Goal: Transaction & Acquisition: Purchase product/service

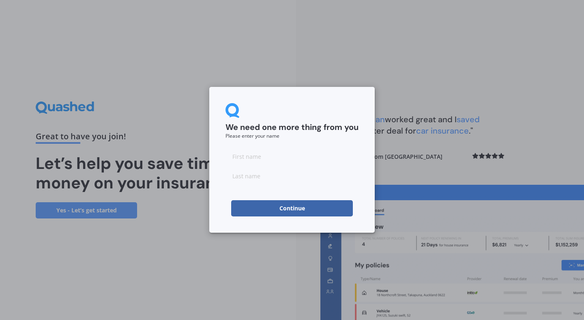
click at [267, 161] on input at bounding box center [292, 156] width 133 height 16
type input "K"
type input "[PERSON_NAME]"
type input "Hascott"
click button "Continue" at bounding box center [292, 208] width 122 height 16
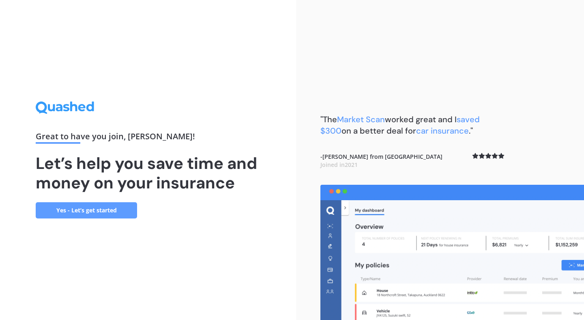
click at [94, 212] on link "Yes - Let’s get started" at bounding box center [86, 210] width 101 height 16
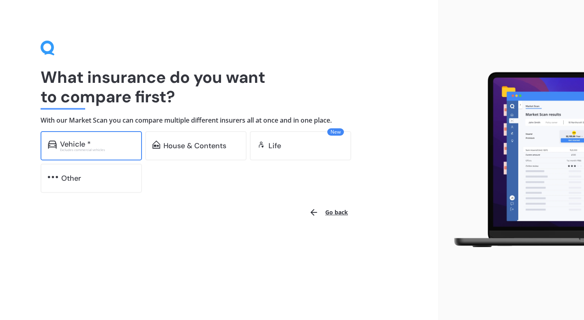
click at [104, 143] on div "Vehicle *" at bounding box center [97, 144] width 75 height 8
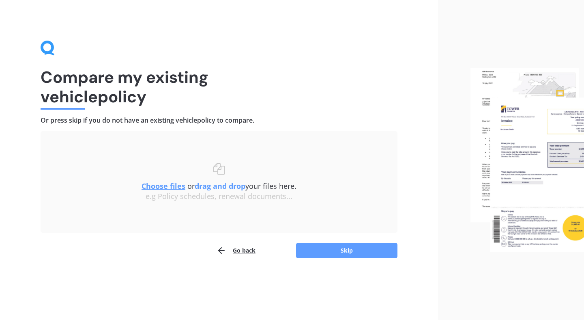
click at [168, 187] on u "Choose files" at bounding box center [164, 186] width 44 height 10
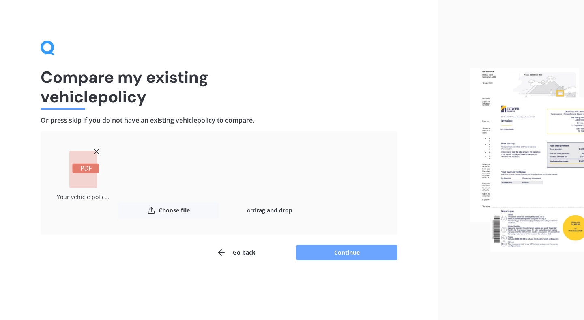
click at [351, 250] on button "Continue" at bounding box center [346, 252] width 101 height 15
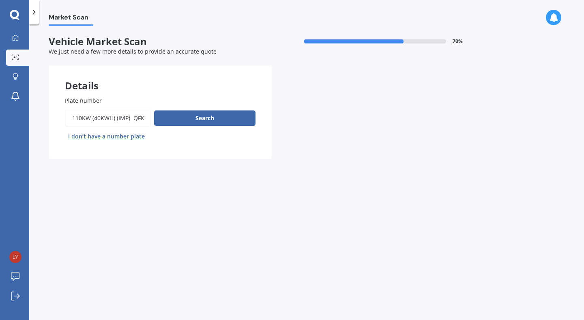
click at [93, 121] on input "Plate number" at bounding box center [108, 118] width 86 height 17
click at [142, 120] on input "Plate number" at bounding box center [108, 118] width 86 height 17
drag, startPoint x: 135, startPoint y: 119, endPoint x: 12, endPoint y: 113, distance: 123.1
click at [12, 113] on div "My Dashboard Market Scan Explore insurance Notifications [PERSON_NAME] Submit f…" at bounding box center [292, 160] width 584 height 320
click at [108, 123] on input "Plate number" at bounding box center [108, 118] width 86 height 17
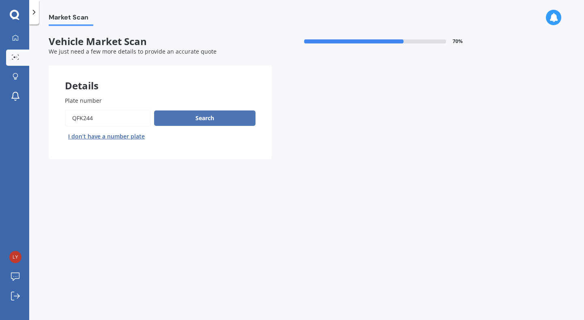
type input "QFK244"
click at [208, 117] on button "Search" at bounding box center [204, 117] width 101 height 15
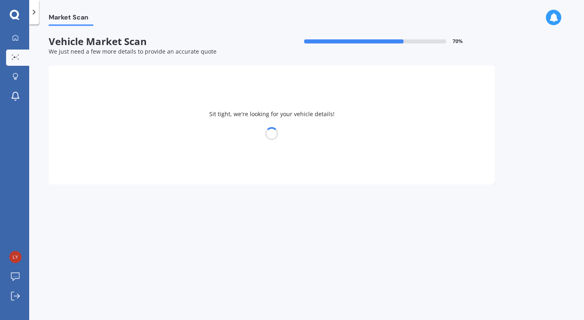
select select "NISSAN"
select select "LEAF"
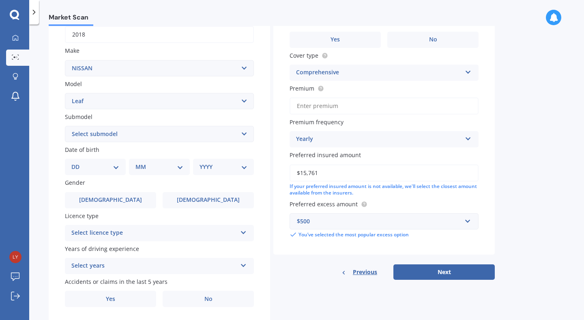
scroll to position [135, 0]
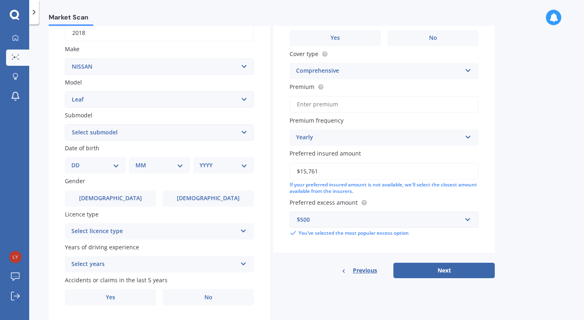
click at [103, 168] on select "DD 01 02 03 04 05 06 07 08 09 10 11 12 13 14 15 16 17 18 19 20 21 22 23 24 25 2…" at bounding box center [95, 165] width 48 height 9
select select "11"
click at [78, 162] on select "DD 01 02 03 04 05 06 07 08 09 10 11 12 13 14 15 16 17 18 19 20 21 22 23 24 25 2…" at bounding box center [95, 165] width 48 height 9
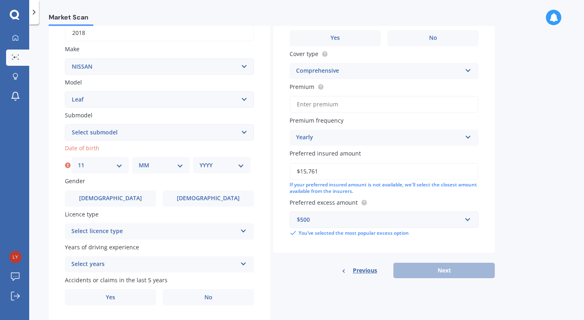
click at [164, 169] on select "MM 01 02 03 04 05 06 07 08 09 10 11 12" at bounding box center [161, 165] width 45 height 9
select select "12"
click at [139, 162] on select "MM 01 02 03 04 05 06 07 08 09 10 11 12" at bounding box center [161, 165] width 45 height 9
click at [227, 165] on select "YYYY 2025 2024 2023 2022 2021 2020 2019 2018 2017 2016 2015 2014 2013 2012 2011…" at bounding box center [222, 165] width 45 height 9
select select "1989"
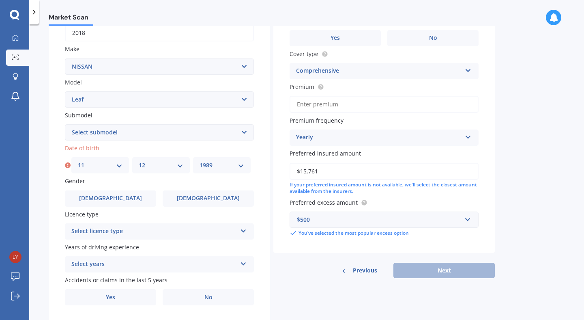
click at [200, 162] on select "YYYY 2025 2024 2023 2022 2021 2020 2019 2018 2017 2016 2015 2014 2013 2012 2011…" at bounding box center [222, 165] width 45 height 9
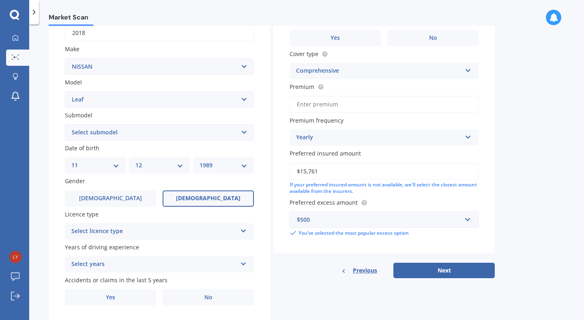
click at [216, 199] on span "[DEMOGRAPHIC_DATA]" at bounding box center [208, 198] width 65 height 7
click at [0, 0] on input "[DEMOGRAPHIC_DATA]" at bounding box center [0, 0] width 0 height 0
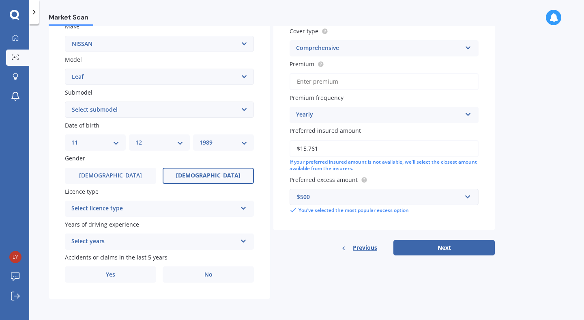
click at [218, 208] on div "Select licence type" at bounding box center [154, 209] width 166 height 10
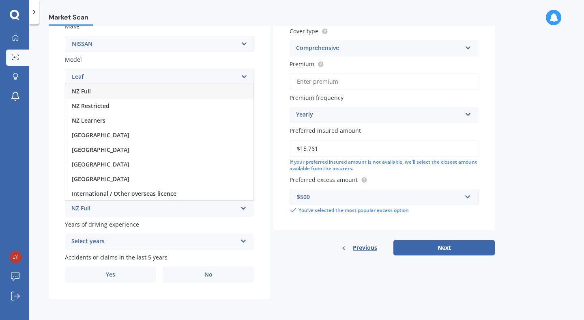
click at [200, 88] on div "NZ Full" at bounding box center [159, 91] width 188 height 15
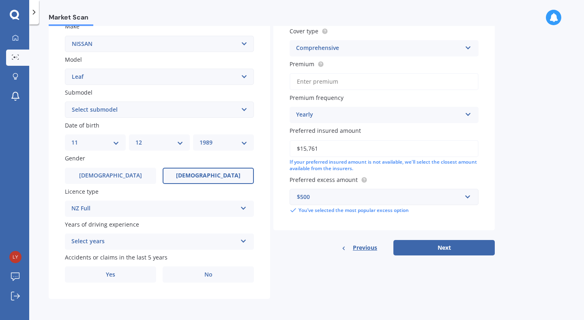
click at [211, 239] on div "Select years" at bounding box center [154, 242] width 166 height 10
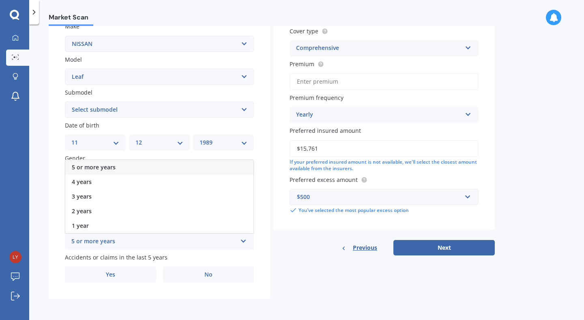
click at [195, 164] on div "5 or more years" at bounding box center [159, 167] width 188 height 15
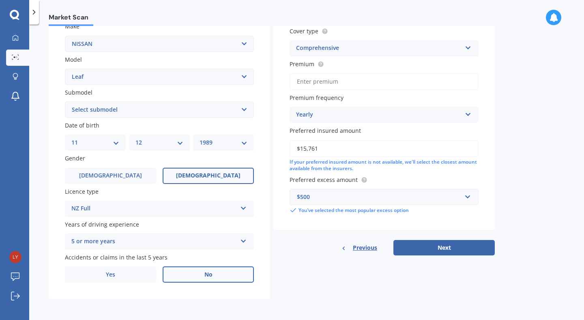
click at [217, 277] on label "No" at bounding box center [208, 274] width 91 height 16
click at [0, 0] on input "No" at bounding box center [0, 0] width 0 height 0
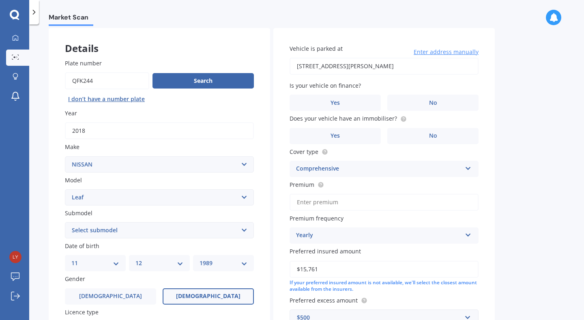
scroll to position [0, 0]
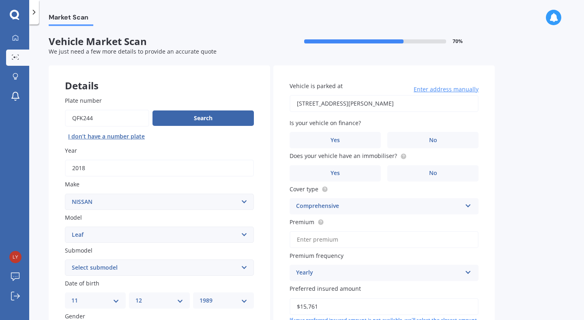
click at [333, 105] on input "[STREET_ADDRESS][PERSON_NAME]" at bounding box center [384, 103] width 189 height 17
type input "[STREET_ADDRESS]"
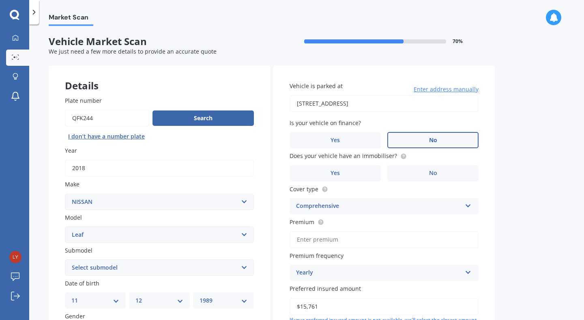
click at [436, 134] on label "No" at bounding box center [432, 140] width 91 height 16
click at [0, 0] on input "No" at bounding box center [0, 0] width 0 height 0
click at [416, 170] on label "No" at bounding box center [432, 173] width 91 height 16
click at [0, 0] on input "No" at bounding box center [0, 0] width 0 height 0
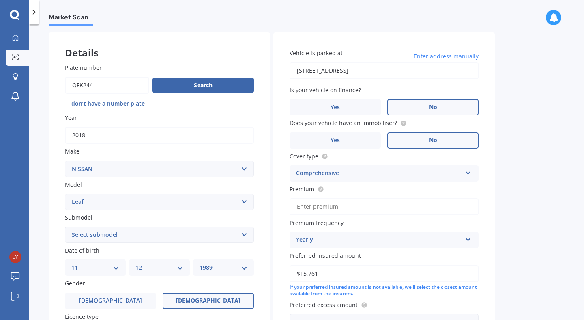
scroll to position [35, 0]
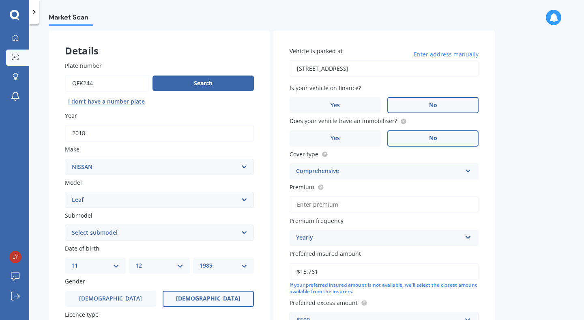
click at [380, 171] on div "Comprehensive" at bounding box center [379, 171] width 166 height 10
click at [531, 195] on div "Market Scan Vehicle Market Scan 70 % We just need a few more details to provide…" at bounding box center [306, 173] width 555 height 295
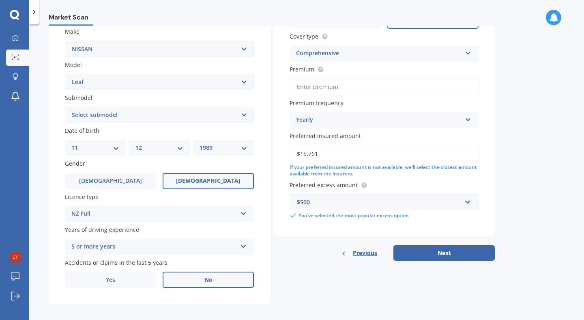
scroll to position [160, 0]
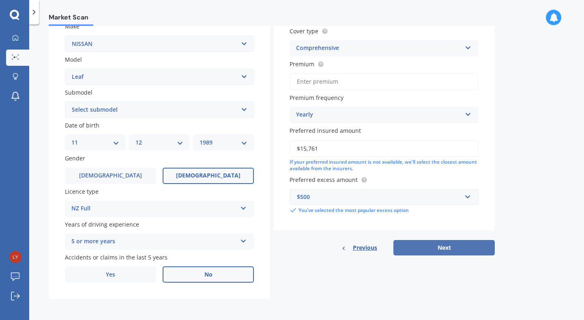
click at [476, 245] on button "Next" at bounding box center [444, 247] width 101 height 15
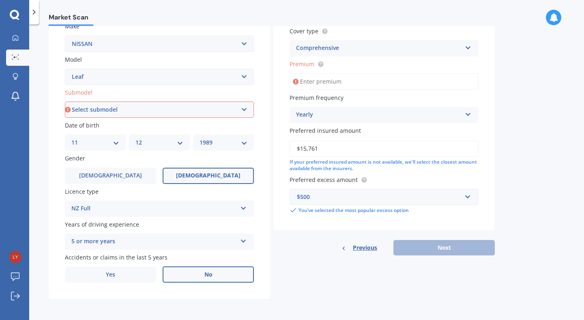
click at [150, 110] on select "Select submodel EV Hybrid" at bounding box center [159, 109] width 189 height 16
select select "EV"
click at [65, 101] on select "Select submodel EV Hybrid" at bounding box center [159, 109] width 189 height 16
click at [337, 82] on input "Premium" at bounding box center [384, 81] width 189 height 17
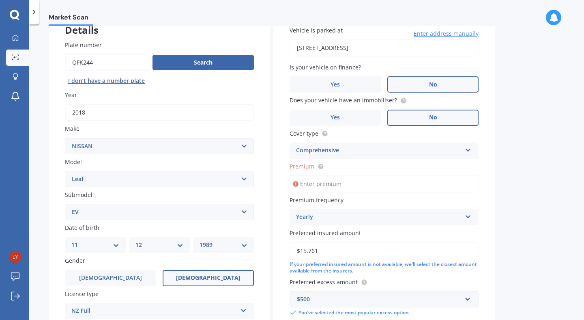
scroll to position [64, 0]
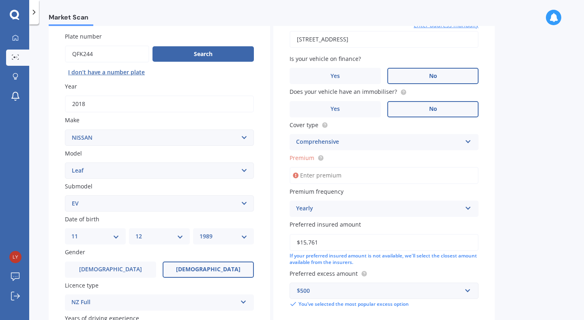
click at [311, 179] on input "Premium" at bounding box center [384, 175] width 189 height 17
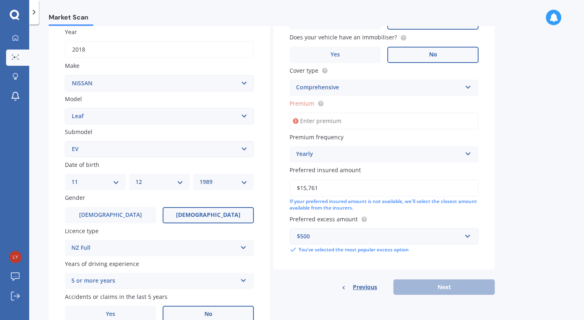
scroll to position [121, 0]
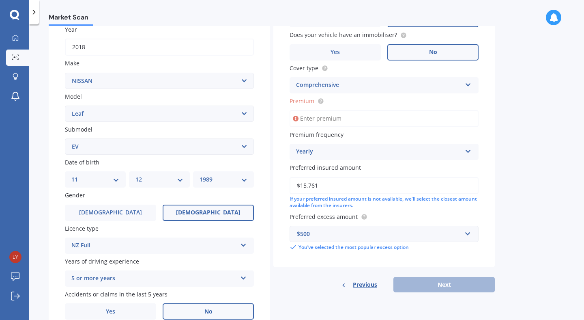
click at [317, 121] on input "Premium" at bounding box center [384, 118] width 189 height 17
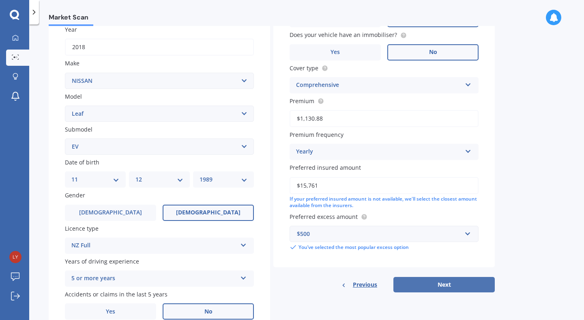
type input "$1,130.88"
click at [458, 290] on button "Next" at bounding box center [444, 284] width 101 height 15
select select "11"
select select "12"
select select "1989"
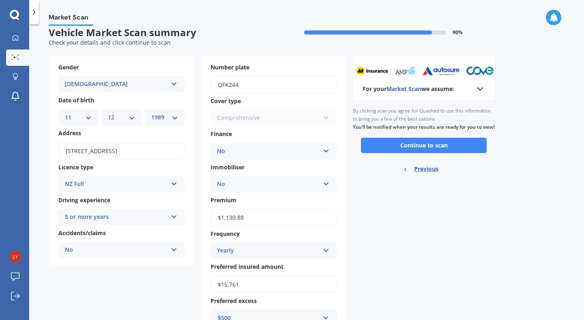
scroll to position [0, 0]
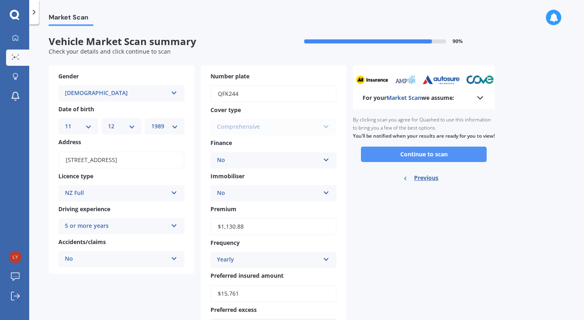
click at [416, 161] on button "Continue to scan" at bounding box center [424, 153] width 126 height 15
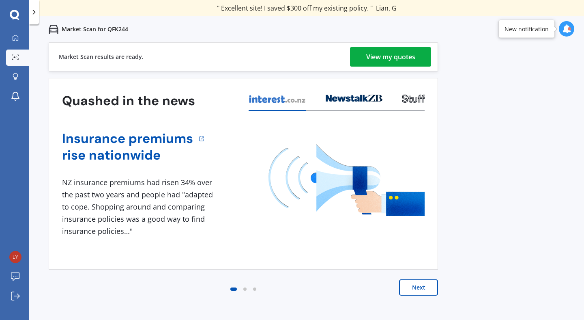
click at [391, 56] on div "View my quotes" at bounding box center [390, 56] width 49 height 19
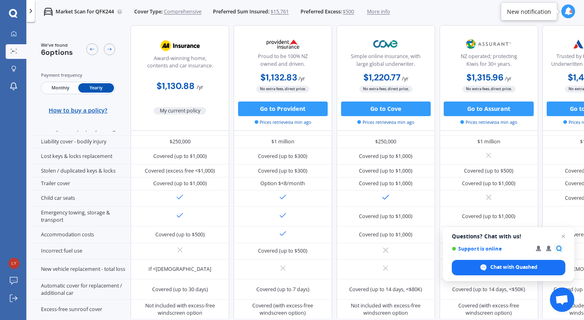
scroll to position [159, 0]
